Goal: Task Accomplishment & Management: Use online tool/utility

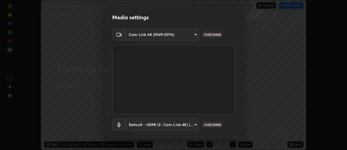
scroll to position [28, 0]
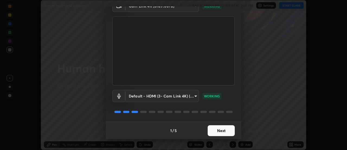
click at [217, 131] on button "Next" at bounding box center [221, 130] width 27 height 11
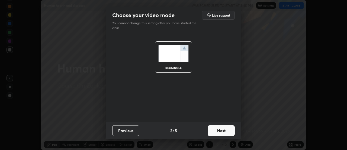
scroll to position [0, 0]
click at [217, 131] on button "Next" at bounding box center [221, 130] width 27 height 11
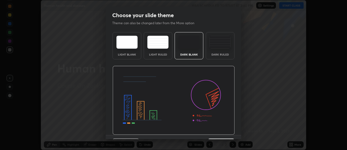
click at [217, 131] on img at bounding box center [174, 100] width 122 height 69
click at [217, 132] on img at bounding box center [174, 100] width 122 height 69
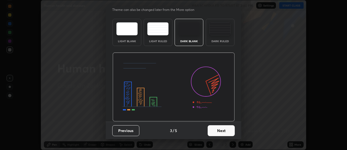
click at [219, 132] on button "Next" at bounding box center [221, 130] width 27 height 11
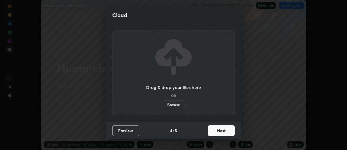
click at [220, 131] on button "Next" at bounding box center [221, 130] width 27 height 11
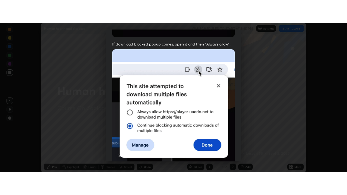
scroll to position [139, 0]
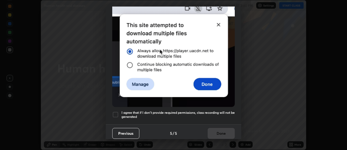
click at [116, 111] on div at bounding box center [115, 114] width 7 height 7
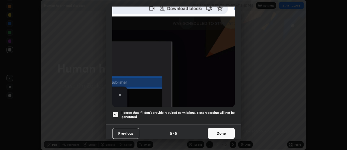
click at [218, 130] on button "Done" at bounding box center [221, 133] width 27 height 11
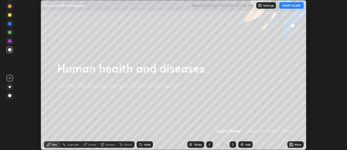
click at [301, 7] on button "START CLASS" at bounding box center [291, 5] width 24 height 7
click at [293, 143] on icon at bounding box center [292, 142] width 1 height 1
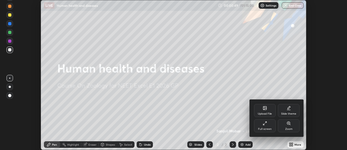
click at [266, 125] on div "Full screen" at bounding box center [265, 125] width 22 height 13
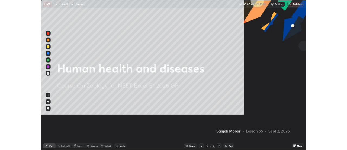
scroll to position [195, 347]
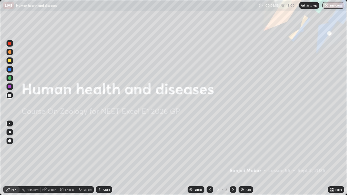
click at [245, 149] on div "Add" at bounding box center [246, 190] width 14 height 7
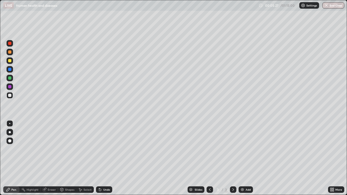
click at [244, 149] on div "Add" at bounding box center [246, 190] width 14 height 7
click at [336, 149] on div "More" at bounding box center [336, 190] width 16 height 7
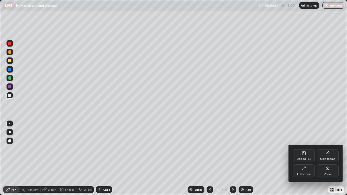
click at [306, 149] on div "Full screen" at bounding box center [304, 174] width 14 height 3
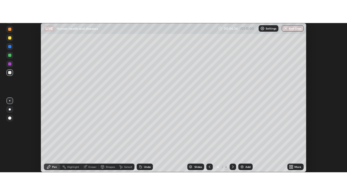
scroll to position [26984, 26786]
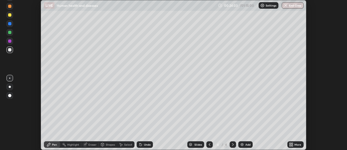
click at [144, 143] on div "Undo" at bounding box center [147, 144] width 7 height 3
click at [145, 145] on div "Undo" at bounding box center [147, 144] width 7 height 3
click at [145, 144] on div "Undo" at bounding box center [147, 144] width 7 height 3
click at [293, 145] on icon at bounding box center [292, 144] width 1 height 1
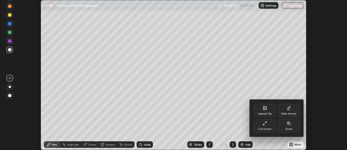
click at [260, 126] on div "Full screen" at bounding box center [265, 125] width 22 height 13
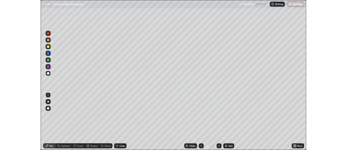
scroll to position [195, 347]
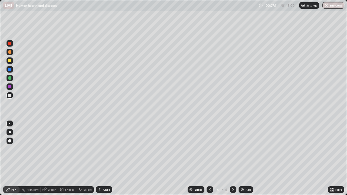
click at [243, 149] on img at bounding box center [242, 190] width 4 height 4
click at [332, 149] on icon at bounding box center [332, 190] width 4 height 4
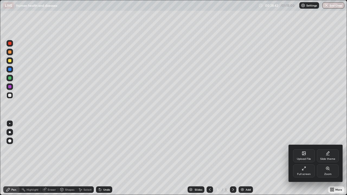
click at [300, 149] on div "Full screen" at bounding box center [304, 171] width 22 height 13
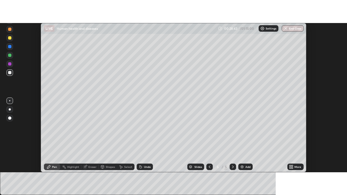
scroll to position [26984, 26786]
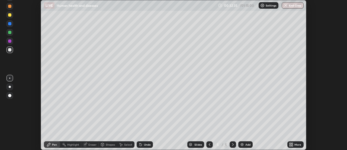
click at [291, 145] on icon at bounding box center [290, 144] width 1 height 1
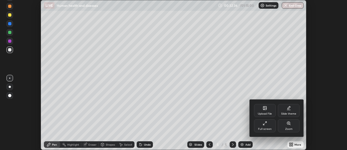
click at [263, 125] on div "Full screen" at bounding box center [265, 125] width 22 height 13
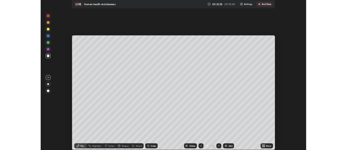
scroll to position [195, 347]
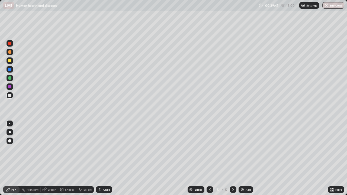
click at [244, 149] on div "Add" at bounding box center [246, 190] width 14 height 7
click at [10, 61] on div at bounding box center [9, 60] width 3 height 3
click at [209, 149] on icon at bounding box center [210, 190] width 4 height 4
click at [209, 149] on icon at bounding box center [210, 190] width 2 height 3
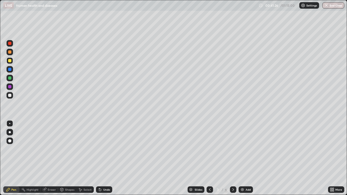
click at [232, 149] on icon at bounding box center [233, 190] width 4 height 4
click at [233, 149] on icon at bounding box center [233, 190] width 4 height 4
click at [232, 149] on icon at bounding box center [233, 190] width 4 height 4
click at [10, 98] on div at bounding box center [10, 95] width 7 height 7
click at [106, 149] on div "Undo" at bounding box center [104, 190] width 16 height 7
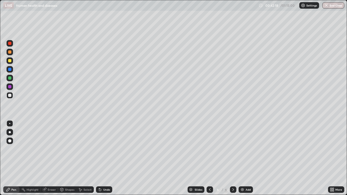
click at [104, 149] on div "Undo" at bounding box center [106, 190] width 7 height 3
click at [103, 149] on div "Undo" at bounding box center [106, 190] width 7 height 3
click at [102, 149] on div "Undo" at bounding box center [104, 190] width 16 height 7
click at [105, 149] on div "Undo" at bounding box center [106, 190] width 7 height 3
click at [104, 149] on div "Undo" at bounding box center [104, 190] width 16 height 7
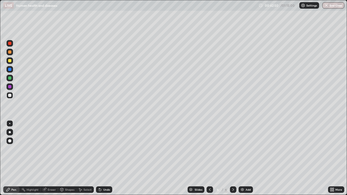
click at [105, 149] on div "Undo" at bounding box center [106, 190] width 7 height 3
click at [10, 62] on div at bounding box center [9, 60] width 3 height 3
click at [10, 95] on div at bounding box center [9, 95] width 3 height 3
click at [8, 62] on div at bounding box center [9, 60] width 3 height 3
click at [11, 96] on div at bounding box center [9, 95] width 3 height 3
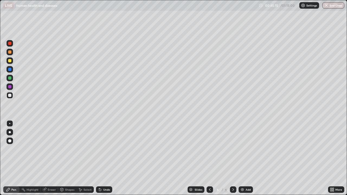
click at [8, 80] on div at bounding box center [10, 78] width 7 height 7
click at [241, 149] on img at bounding box center [242, 190] width 4 height 4
click at [11, 96] on div at bounding box center [9, 95] width 3 height 3
click at [66, 149] on div "Shapes" at bounding box center [69, 190] width 9 height 3
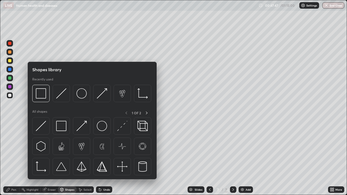
click at [42, 92] on img at bounding box center [41, 93] width 10 height 10
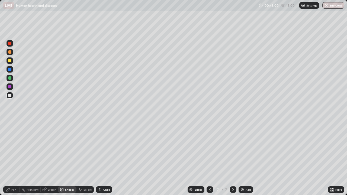
click at [12, 149] on div "Pen" at bounding box center [13, 190] width 5 height 3
click at [10, 95] on div at bounding box center [9, 95] width 3 height 3
click at [9, 61] on div at bounding box center [9, 60] width 3 height 3
click at [8, 53] on div at bounding box center [9, 51] width 3 height 3
click at [10, 61] on div at bounding box center [9, 60] width 3 height 3
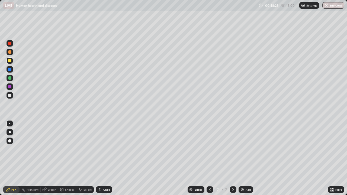
click at [10, 95] on div at bounding box center [9, 95] width 3 height 3
click at [8, 78] on div at bounding box center [9, 78] width 3 height 3
click at [10, 95] on div at bounding box center [9, 95] width 3 height 3
click at [9, 86] on div at bounding box center [9, 86] width 3 height 3
click at [10, 78] on div at bounding box center [9, 78] width 3 height 3
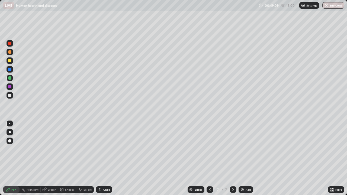
click at [10, 53] on div at bounding box center [9, 51] width 3 height 3
click at [8, 88] on div at bounding box center [9, 86] width 3 height 3
click at [9, 97] on div at bounding box center [9, 95] width 3 height 3
click at [10, 53] on div at bounding box center [9, 51] width 3 height 3
click at [9, 60] on div at bounding box center [9, 60] width 3 height 3
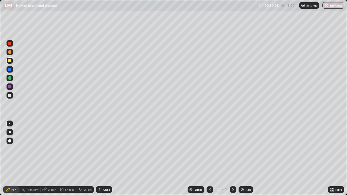
click at [120, 149] on div "Slides 7 / 7 Add" at bounding box center [220, 190] width 216 height 11
click at [122, 149] on div "Slides 7 / 7 Add" at bounding box center [220, 190] width 216 height 11
click at [10, 52] on div at bounding box center [9, 51] width 3 height 3
click at [9, 96] on div at bounding box center [9, 95] width 3 height 3
click at [11, 55] on div at bounding box center [10, 52] width 7 height 7
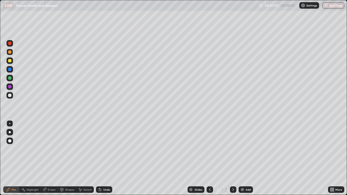
click at [10, 86] on div at bounding box center [9, 86] width 3 height 3
click at [12, 52] on div at bounding box center [10, 52] width 7 height 7
click at [11, 96] on div at bounding box center [9, 95] width 3 height 3
click at [13, 44] on div at bounding box center [10, 43] width 7 height 7
click at [9, 98] on div at bounding box center [10, 95] width 7 height 7
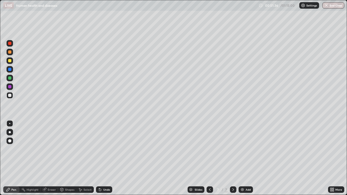
click at [10, 61] on div at bounding box center [9, 60] width 3 height 3
click at [11, 94] on div at bounding box center [9, 95] width 3 height 3
click at [11, 96] on div at bounding box center [9, 95] width 3 height 3
click at [333, 149] on icon at bounding box center [333, 190] width 1 height 1
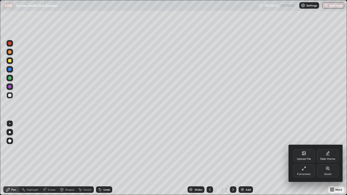
click at [145, 149] on div at bounding box center [173, 97] width 347 height 195
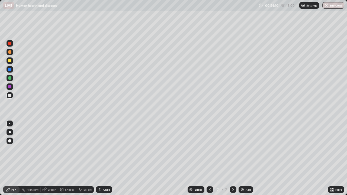
click at [331, 149] on icon at bounding box center [331, 188] width 1 height 1
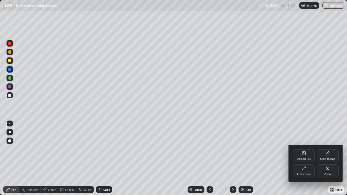
click at [303, 149] on icon at bounding box center [304, 169] width 4 height 4
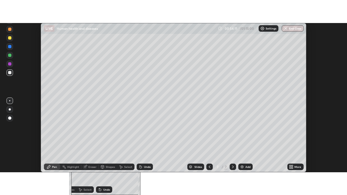
scroll to position [26984, 26786]
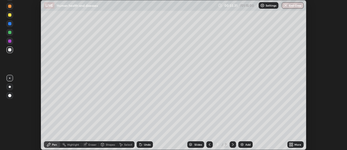
click at [293, 144] on icon at bounding box center [292, 144] width 1 height 1
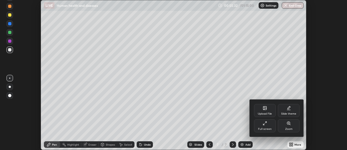
click at [267, 125] on div "Full screen" at bounding box center [265, 125] width 22 height 13
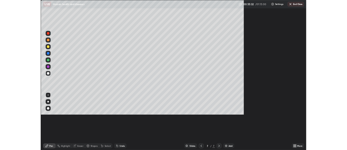
scroll to position [195, 347]
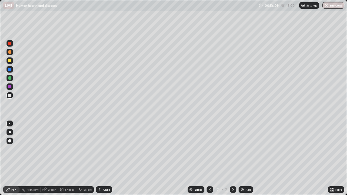
click at [12, 90] on div at bounding box center [10, 86] width 7 height 9
click at [242, 149] on img at bounding box center [242, 190] width 4 height 4
click at [7, 141] on div at bounding box center [10, 141] width 7 height 7
click at [10, 96] on div at bounding box center [9, 95] width 3 height 3
click at [106, 149] on div "Undo" at bounding box center [104, 190] width 16 height 7
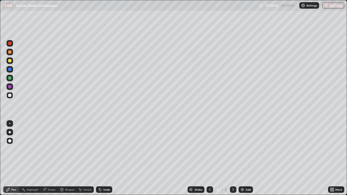
click at [9, 77] on div at bounding box center [9, 78] width 3 height 3
click at [11, 61] on div at bounding box center [9, 60] width 3 height 3
click at [10, 124] on div at bounding box center [9, 123] width 1 height 1
click at [9, 96] on div at bounding box center [9, 95] width 3 height 3
click at [10, 132] on div at bounding box center [10, 132] width 2 height 2
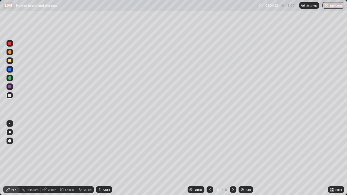
click at [11, 44] on div at bounding box center [9, 43] width 3 height 3
click at [11, 98] on div at bounding box center [10, 95] width 7 height 7
click at [10, 124] on div at bounding box center [10, 123] width 7 height 7
click at [9, 60] on div at bounding box center [9, 60] width 3 height 3
click at [9, 88] on div at bounding box center [9, 86] width 3 height 3
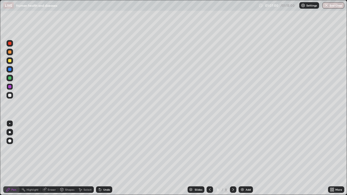
click at [9, 78] on div at bounding box center [9, 78] width 3 height 3
click at [10, 97] on div at bounding box center [10, 95] width 7 height 7
click at [8, 76] on div at bounding box center [10, 78] width 7 height 7
click at [9, 43] on div at bounding box center [9, 43] width 3 height 3
click at [7, 96] on div at bounding box center [10, 95] width 7 height 7
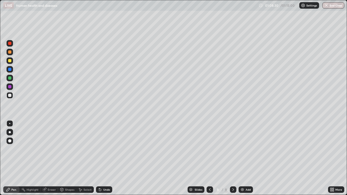
click at [10, 51] on div at bounding box center [9, 51] width 3 height 3
click at [9, 43] on div at bounding box center [9, 43] width 3 height 3
click at [10, 79] on div at bounding box center [9, 78] width 3 height 3
click at [9, 79] on div at bounding box center [9, 78] width 3 height 3
click at [11, 44] on div at bounding box center [9, 43] width 3 height 3
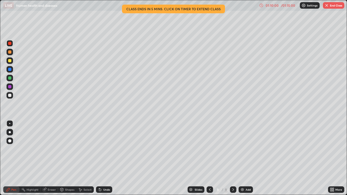
click at [104, 149] on div "Undo" at bounding box center [106, 190] width 7 height 3
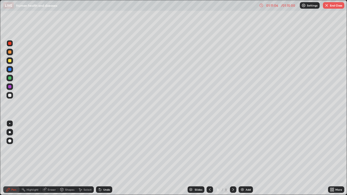
click at [10, 62] on div at bounding box center [9, 60] width 3 height 3
click at [11, 78] on div at bounding box center [9, 78] width 3 height 3
click at [11, 88] on div at bounding box center [9, 86] width 3 height 3
click at [248, 149] on div "Slides 8 / 8 Add" at bounding box center [220, 190] width 216 height 11
click at [83, 149] on div "Select" at bounding box center [85, 190] width 17 height 7
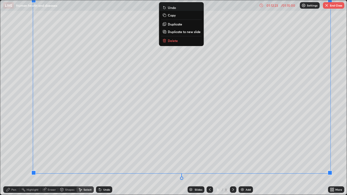
click at [281, 149] on div "0 ° Undo Copy Duplicate Duplicate to new slide Delete" at bounding box center [173, 97] width 347 height 195
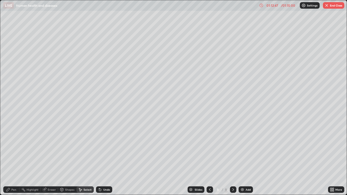
click at [12, 149] on div "Pen" at bounding box center [13, 190] width 5 height 3
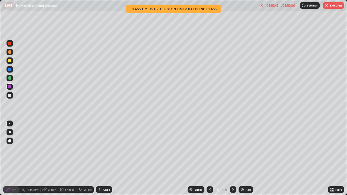
click at [290, 5] on div "/ 01:15:00" at bounding box center [288, 5] width 17 height 3
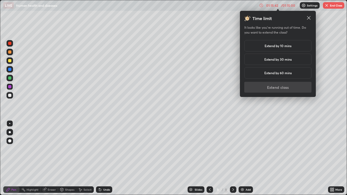
click at [285, 47] on h5 "Extend by 10 mins" at bounding box center [278, 45] width 27 height 5
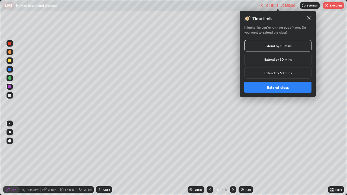
click at [286, 88] on button "Extend class" at bounding box center [277, 87] width 67 height 11
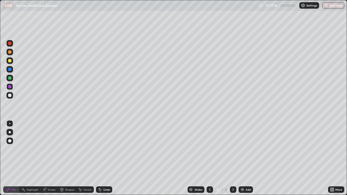
click at [334, 5] on button "End Class" at bounding box center [334, 5] width 22 height 7
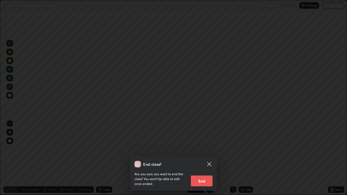
click at [203, 149] on button "End" at bounding box center [202, 181] width 22 height 11
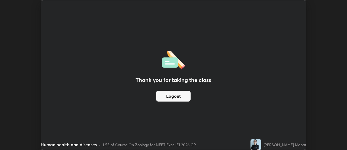
scroll to position [26984, 26786]
